Goal: Task Accomplishment & Management: Manage account settings

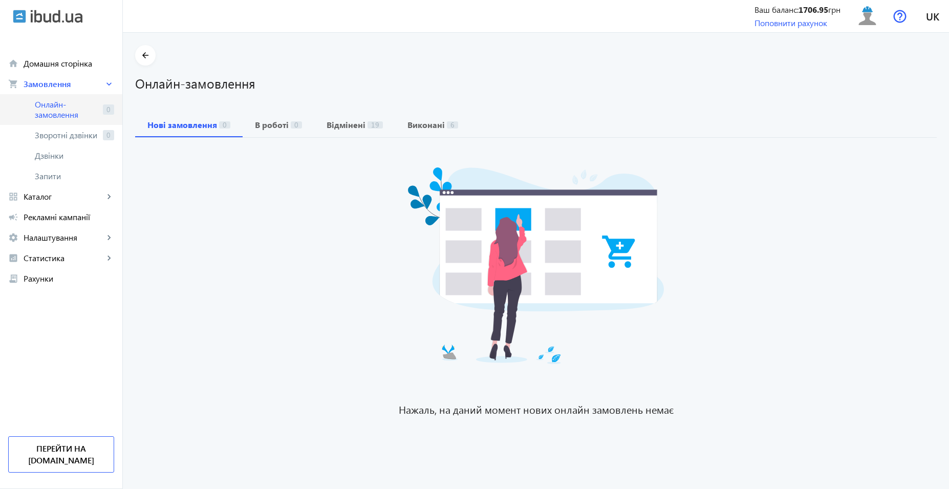
click at [64, 110] on span "Онлайн-замовлення" at bounding box center [67, 109] width 64 height 20
click at [63, 102] on span "Онлайн-замовлення" at bounding box center [67, 109] width 64 height 20
click at [64, 110] on span "Онлайн-замовлення" at bounding box center [67, 109] width 64 height 20
